Goal: Check status: Check status

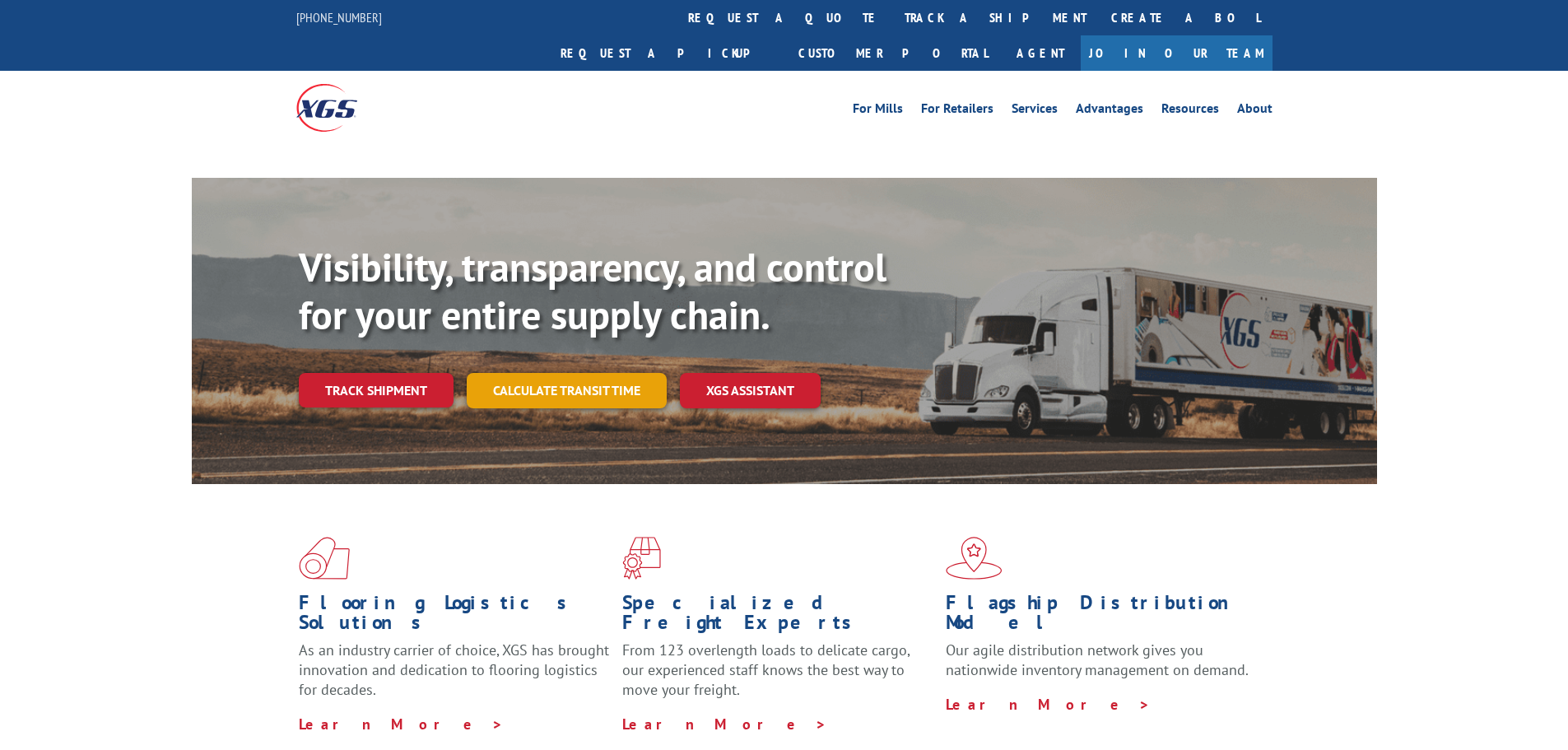
click at [605, 373] on link "Calculate transit time" at bounding box center [566, 391] width 200 height 36
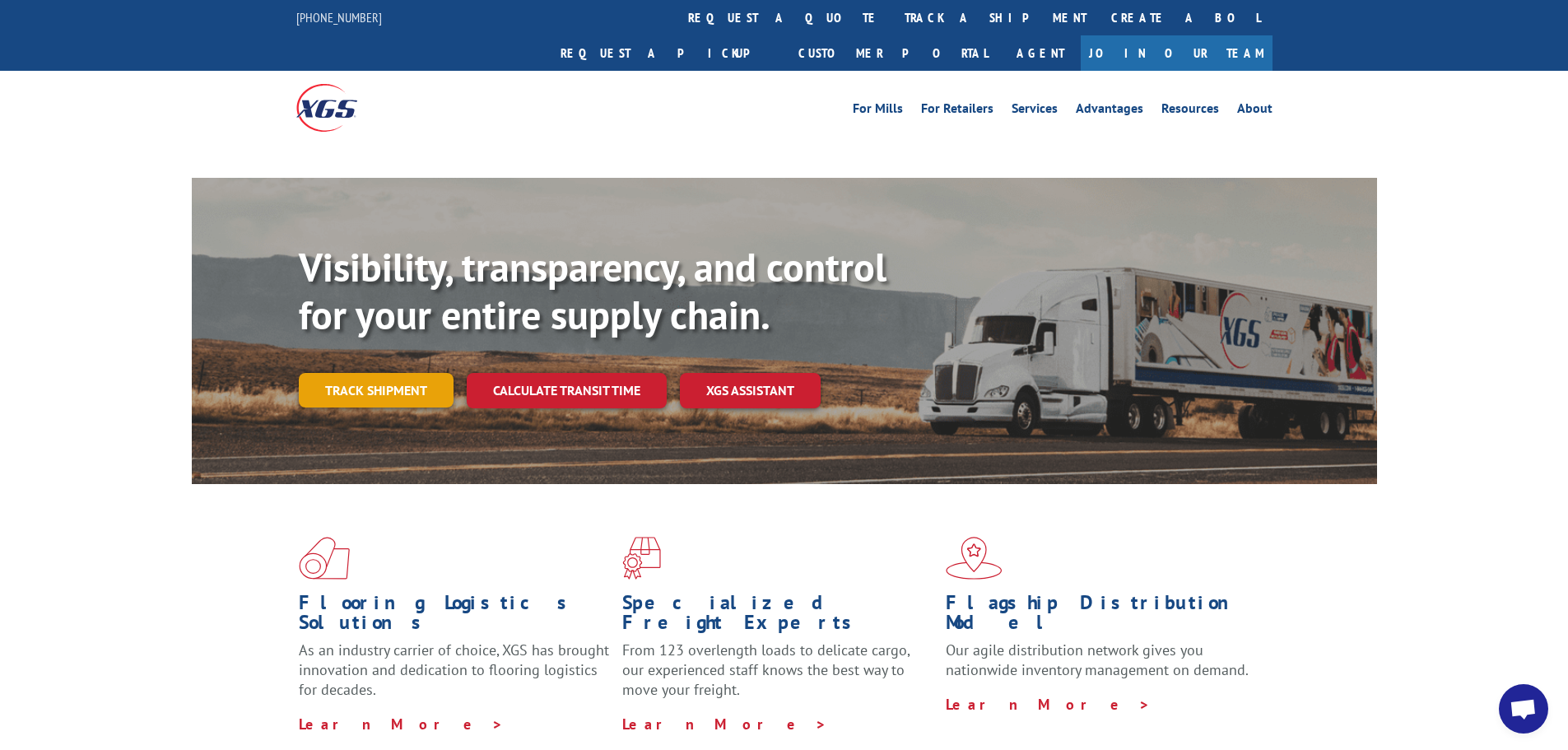
click at [354, 373] on link "Track shipment" at bounding box center [376, 390] width 155 height 35
click at [328, 352] on div "Visibility, transparency, and control for your entire supply chain. Track shipm…" at bounding box center [838, 358] width 1079 height 229
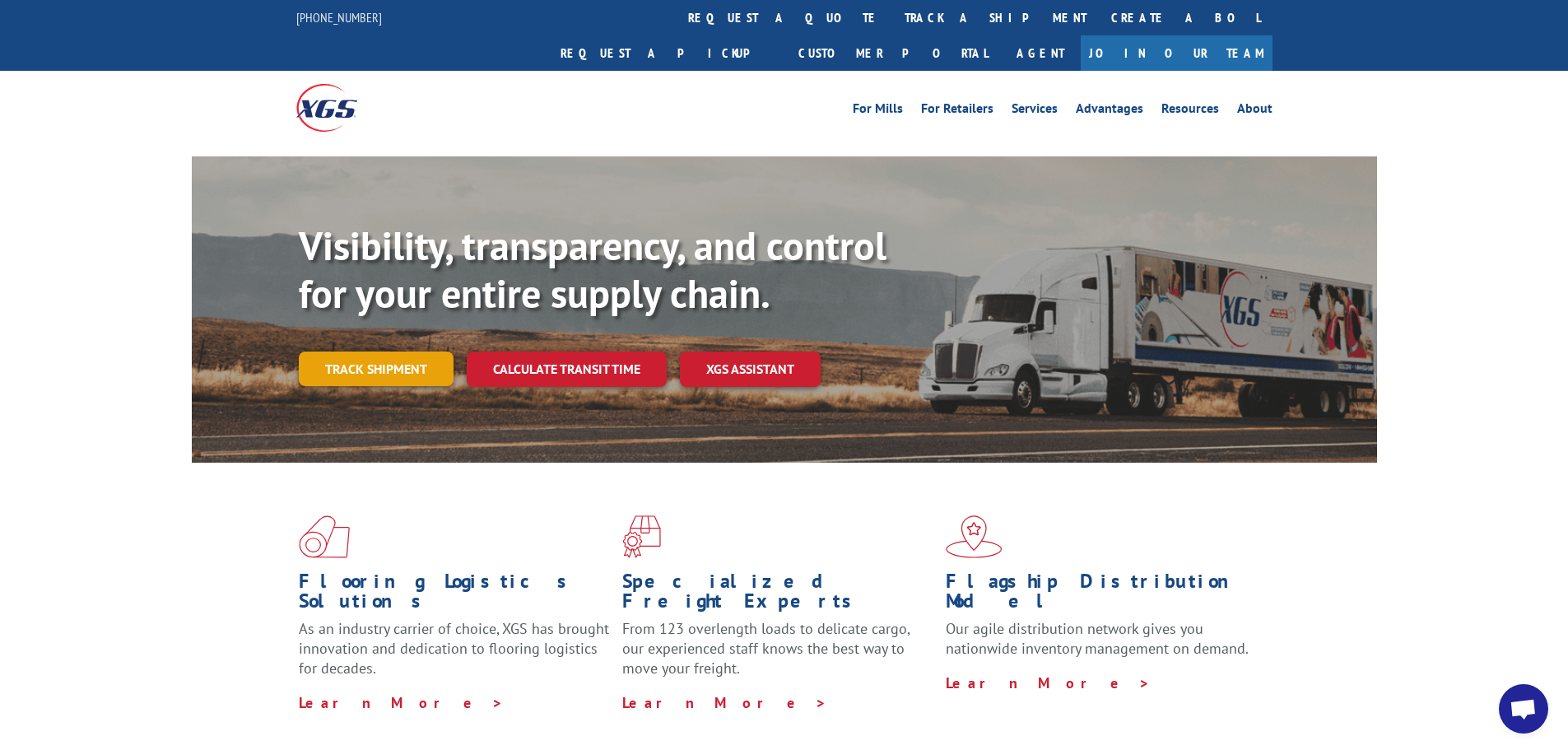
click at [384, 352] on link "Track shipment" at bounding box center [376, 369] width 155 height 35
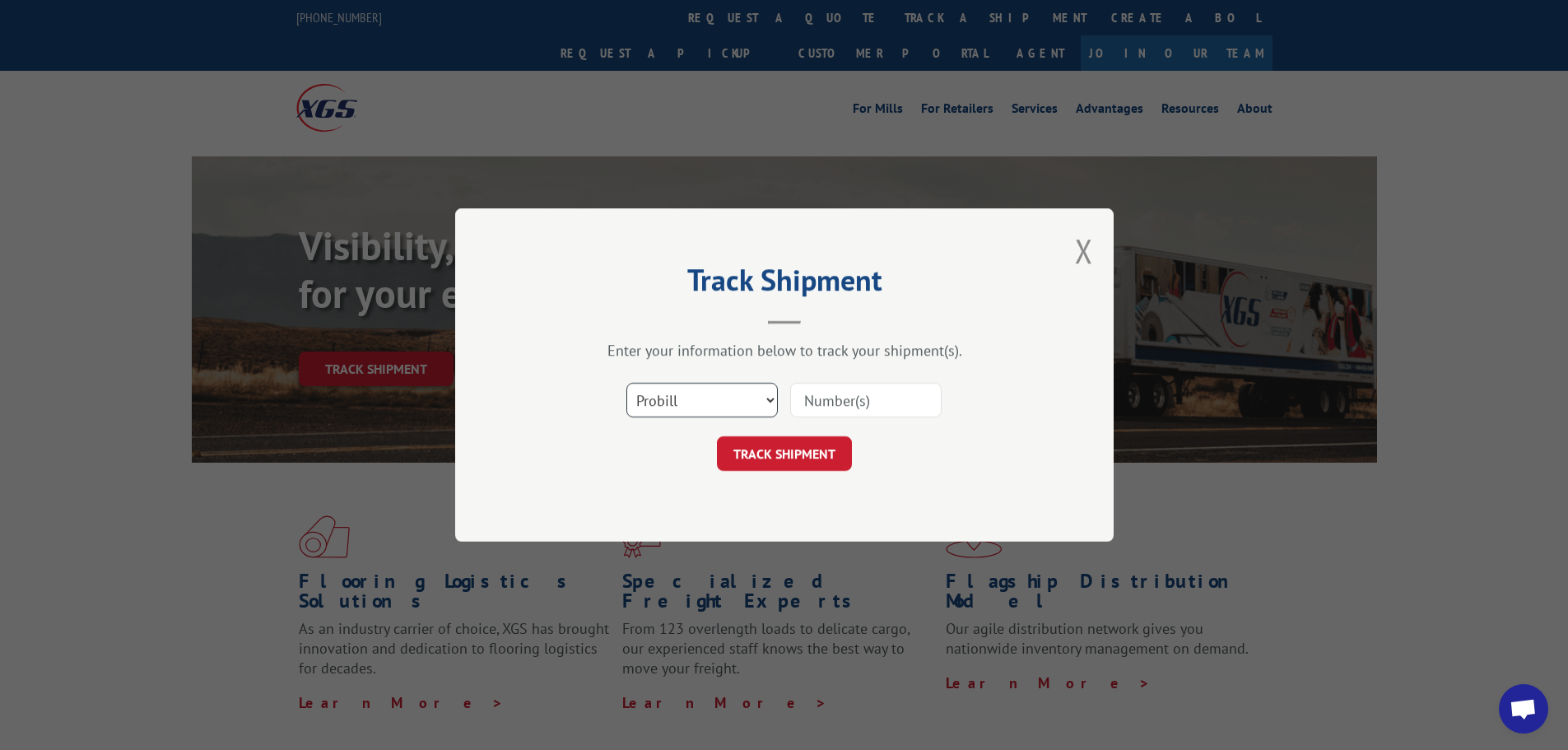
drag, startPoint x: 627, startPoint y: 404, endPoint x: 639, endPoint y: 399, distance: 13.0
click at [630, 402] on select "Select category... Probill BOL PO" at bounding box center [702, 400] width 152 height 35
select select "bol"
click at [626, 383] on select "Select category... Probill BOL PO" at bounding box center [702, 400] width 152 height 35
click at [845, 374] on div "Select category... Probill BOL PO" at bounding box center [784, 400] width 493 height 54
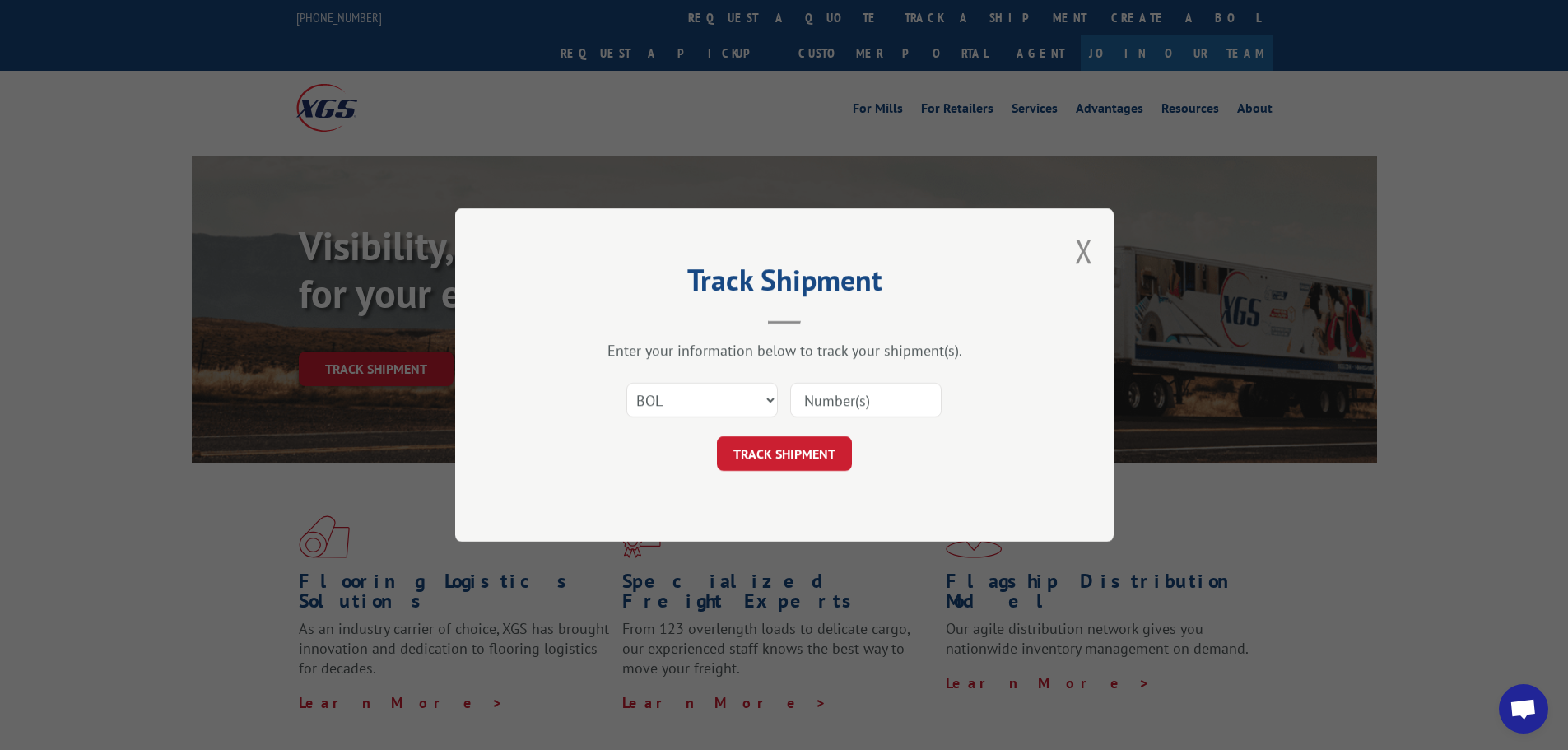
click at [847, 402] on input at bounding box center [866, 400] width 152 height 35
type input "293845"
click button "TRACK SHIPMENT" at bounding box center [784, 454] width 135 height 35
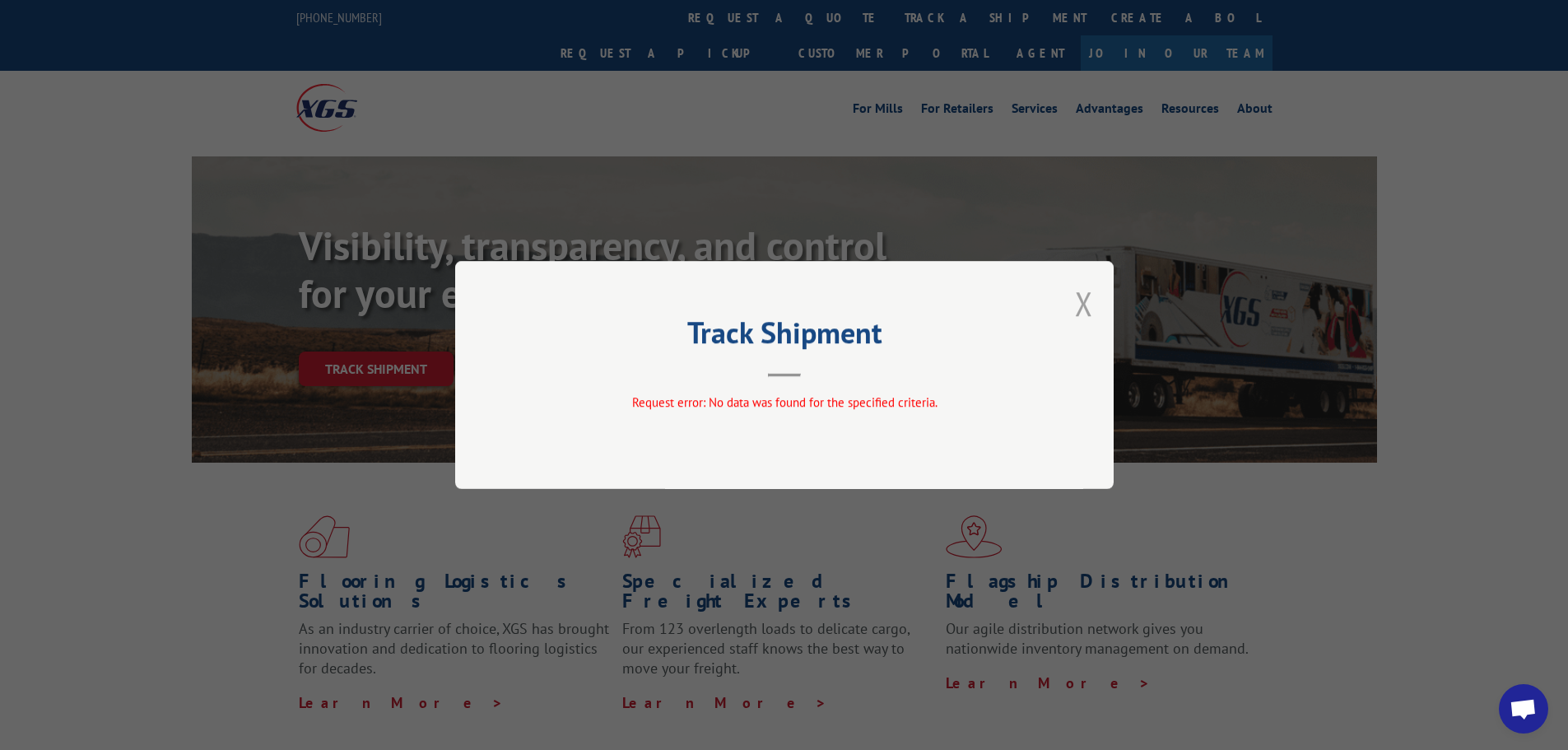
click at [1090, 307] on button "Close modal" at bounding box center [1084, 303] width 18 height 44
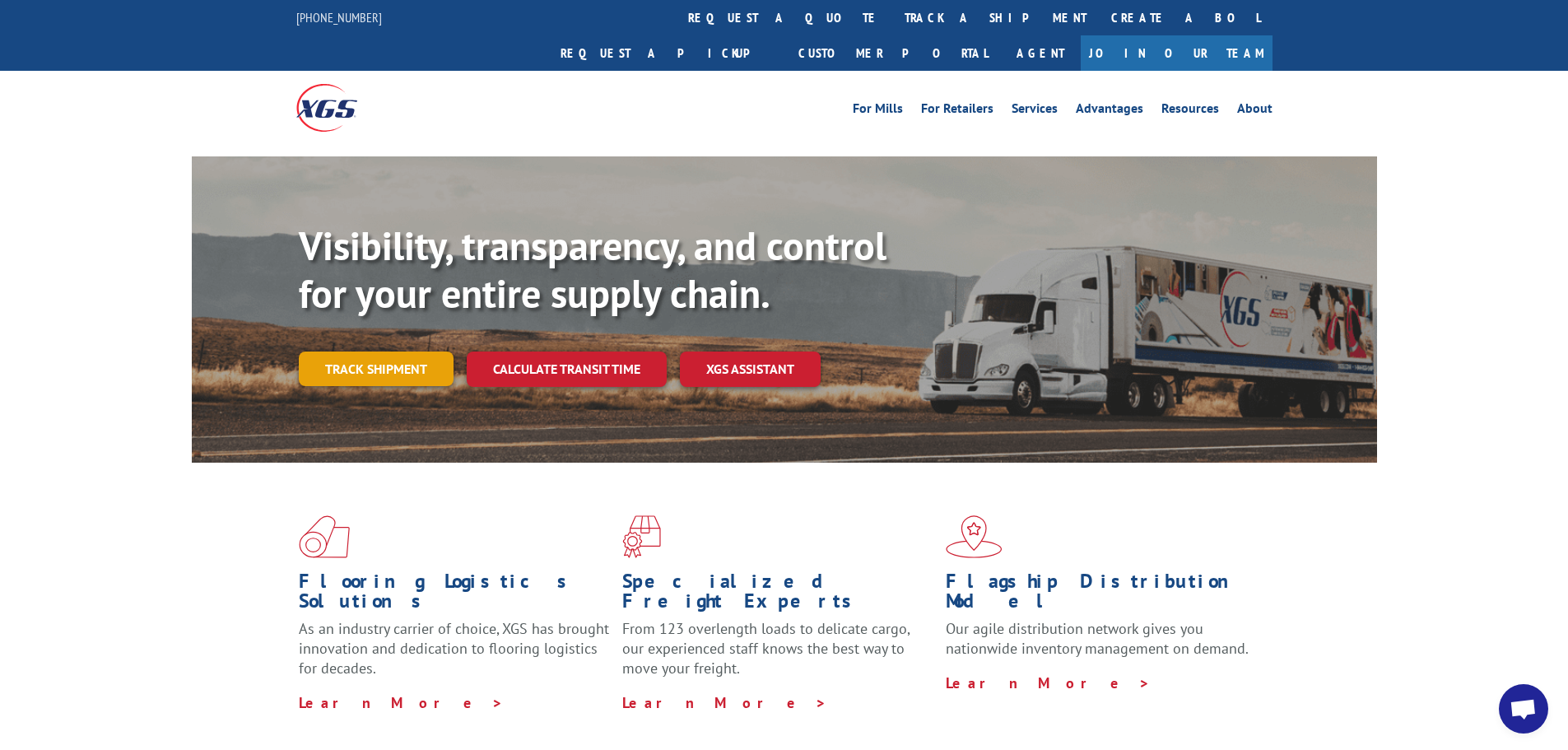
click at [393, 352] on link "Track shipment" at bounding box center [376, 369] width 155 height 35
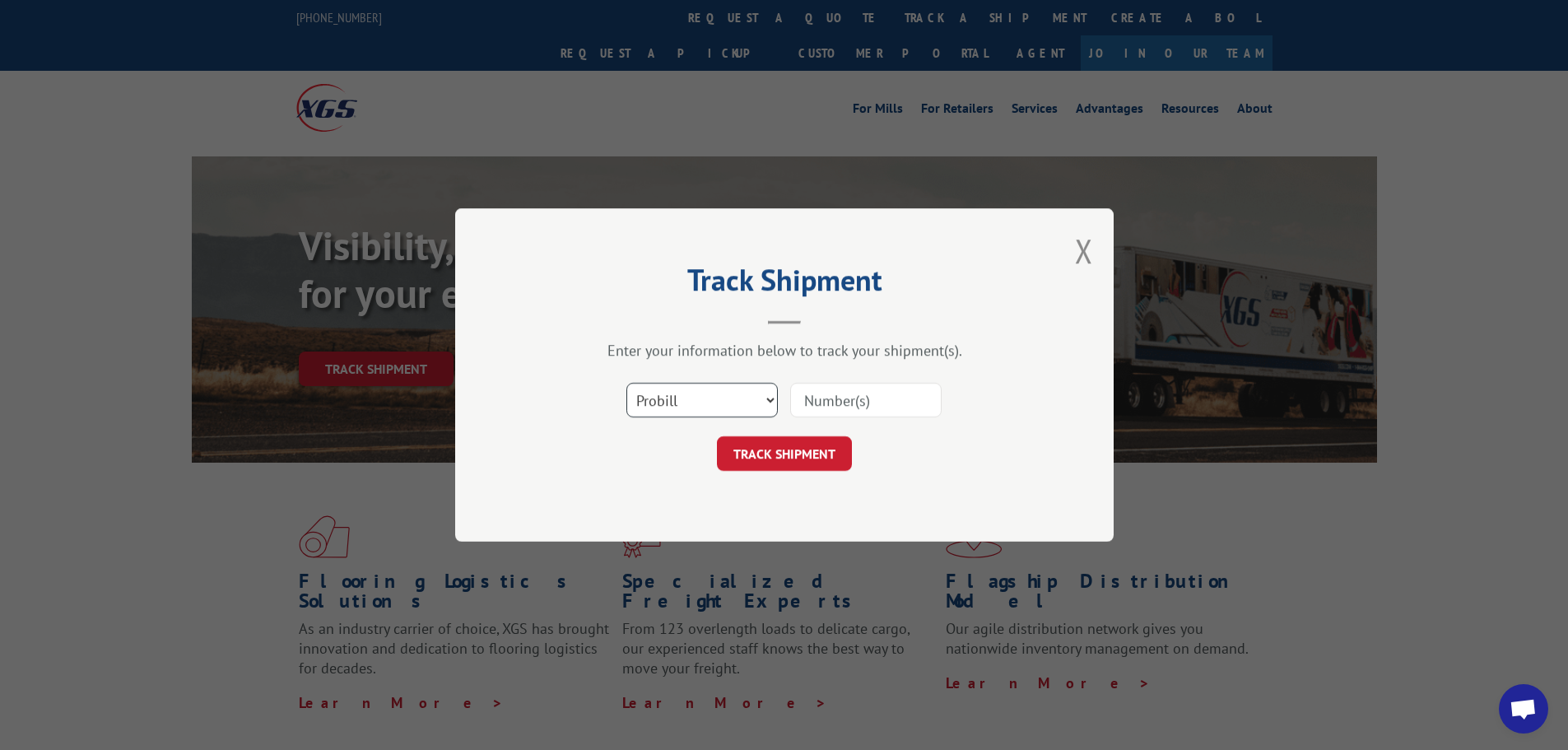
click at [675, 385] on select "Select category... Probill BOL PO" at bounding box center [702, 400] width 152 height 35
select select "bol"
click at [626, 383] on select "Select category... Probill BOL PO" at bounding box center [702, 400] width 152 height 35
drag, startPoint x: 850, startPoint y: 384, endPoint x: 851, endPoint y: 394, distance: 10.0
click at [850, 384] on input at bounding box center [866, 400] width 152 height 35
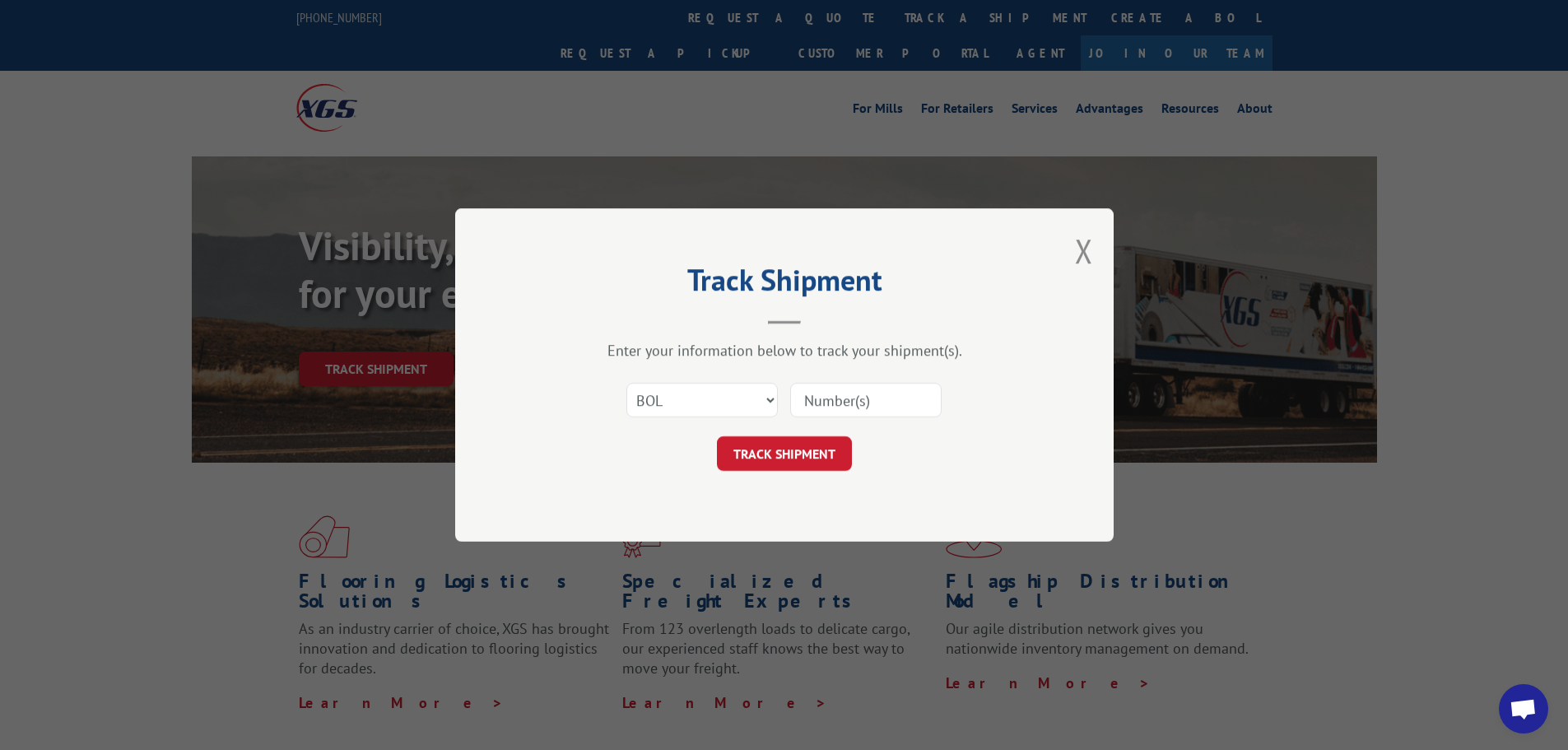
click at [851, 403] on input at bounding box center [866, 400] width 152 height 35
type input "293845"
click at [775, 459] on button "TRACK SHIPMENT" at bounding box center [784, 454] width 135 height 35
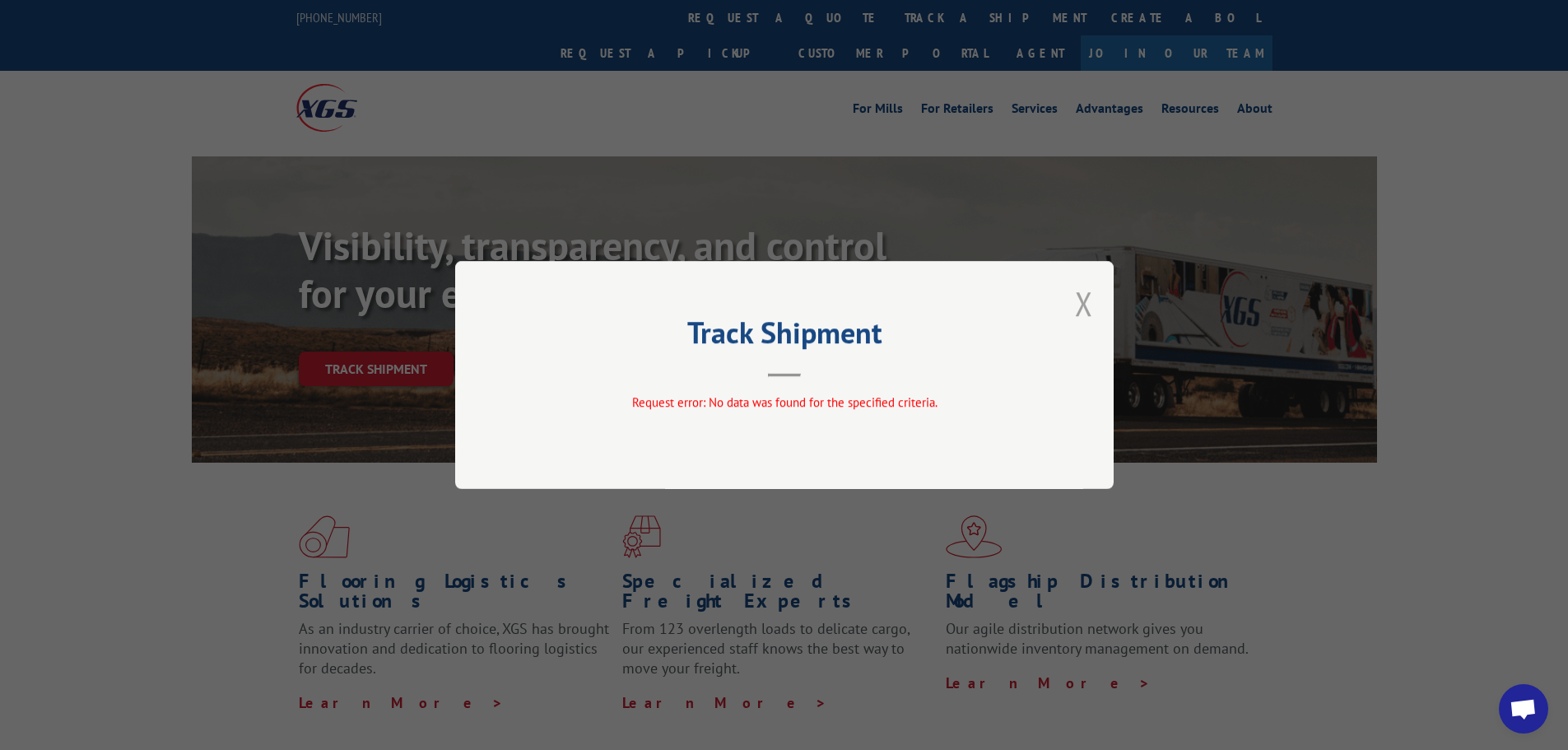
click at [1091, 304] on button "Close modal" at bounding box center [1084, 303] width 18 height 44
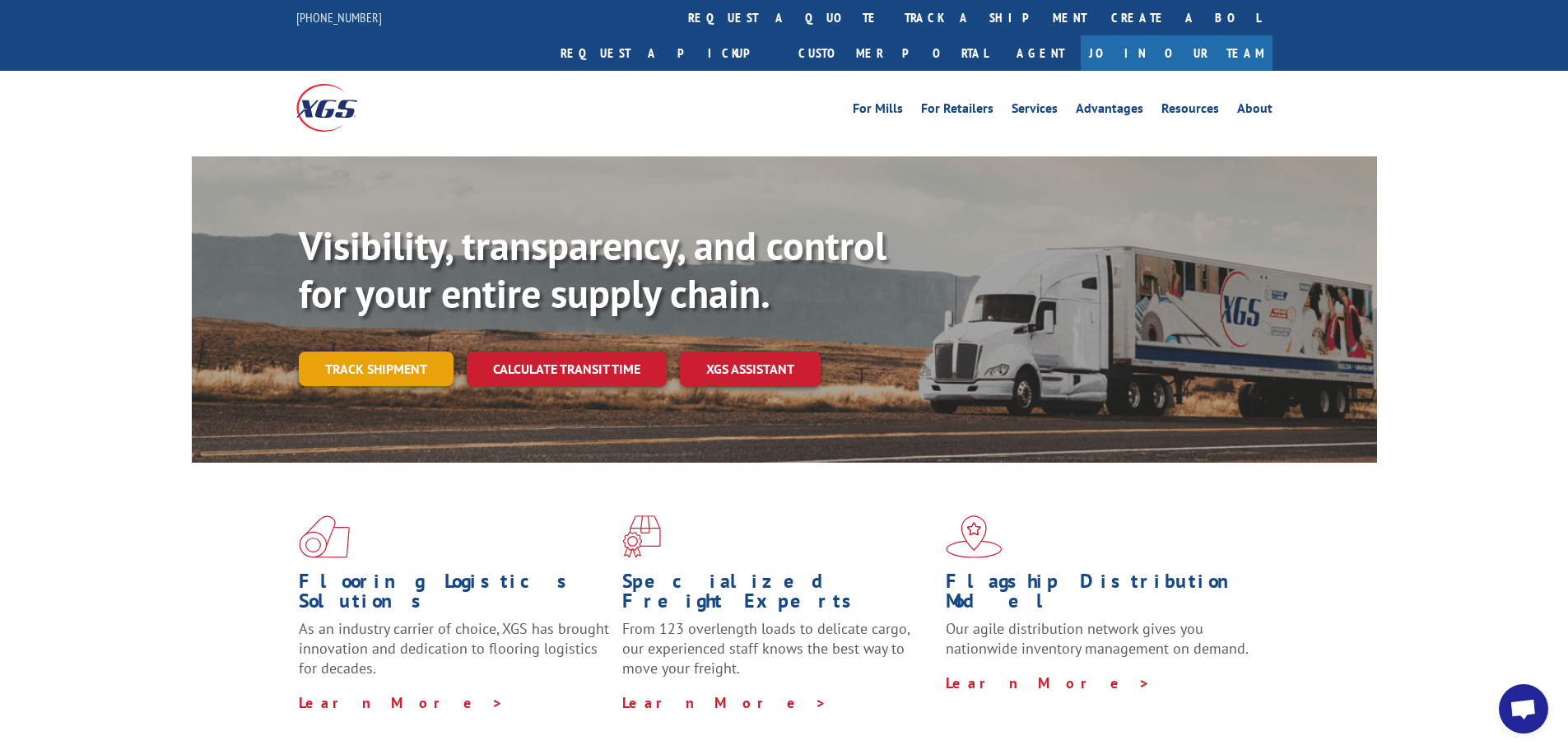
click at [377, 352] on link "Track shipment" at bounding box center [376, 369] width 155 height 35
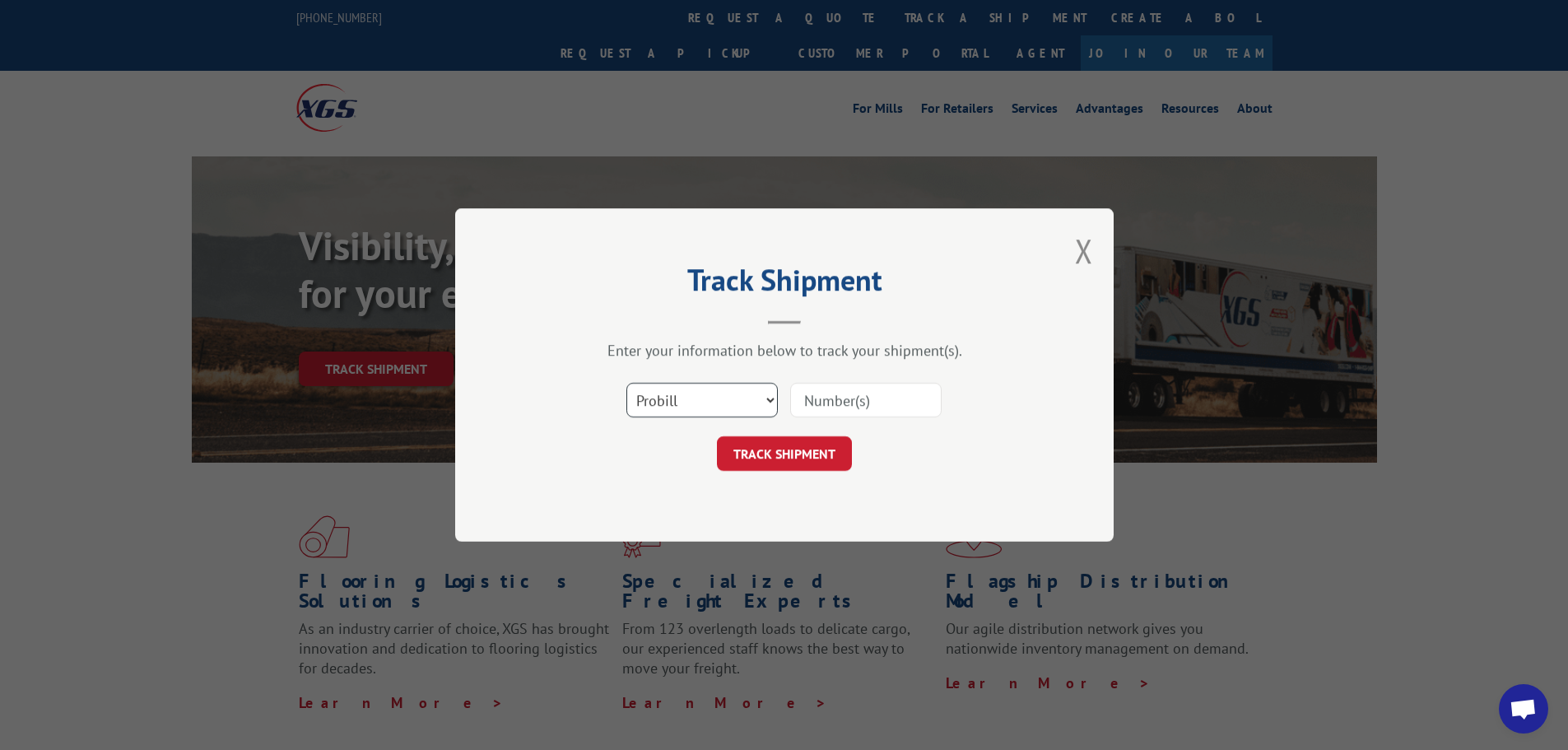
click at [711, 407] on select "Select category... Probill BOL PO" at bounding box center [702, 400] width 152 height 35
drag, startPoint x: 693, startPoint y: 522, endPoint x: 702, endPoint y: 502, distance: 21.9
click at [693, 520] on div "Track Shipment Enter your information below to track your shipment(s). Select c…" at bounding box center [784, 375] width 658 height 333
click at [859, 404] on input at bounding box center [866, 400] width 152 height 35
click at [831, 391] on input "2528702" at bounding box center [866, 400] width 152 height 35
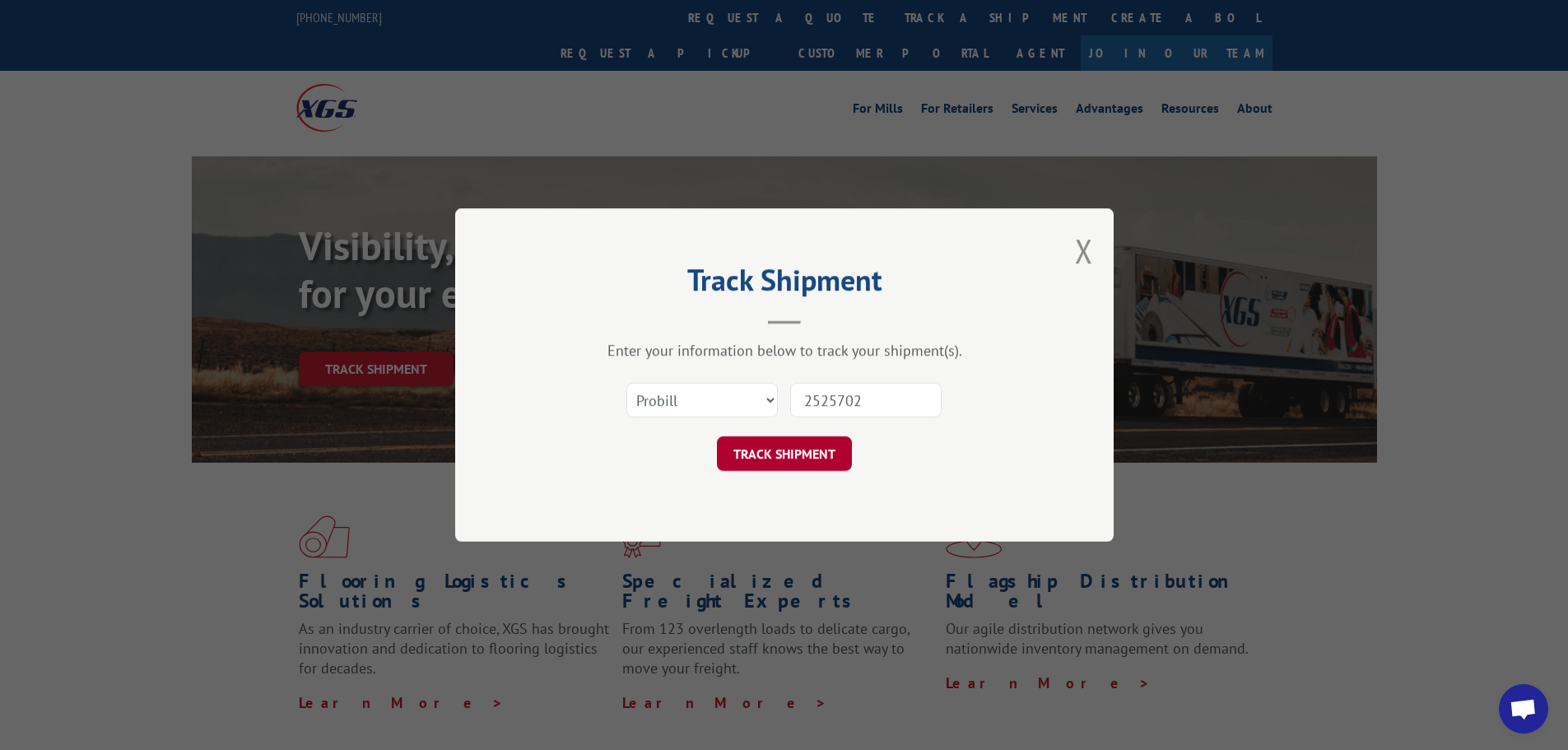
type input "2525702"
click at [816, 447] on button "TRACK SHIPMENT" at bounding box center [784, 454] width 135 height 35
